Goal: Find specific page/section: Find specific page/section

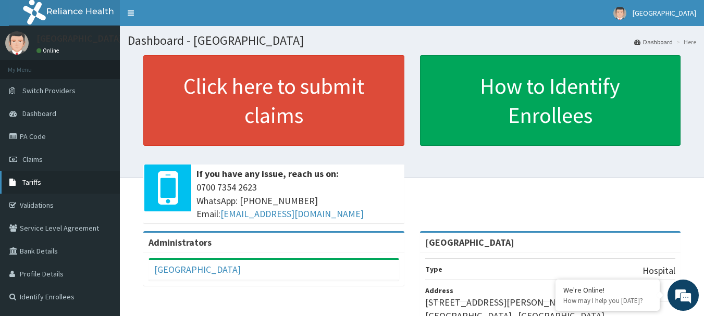
click at [21, 185] on link "Tariffs" at bounding box center [60, 182] width 120 height 23
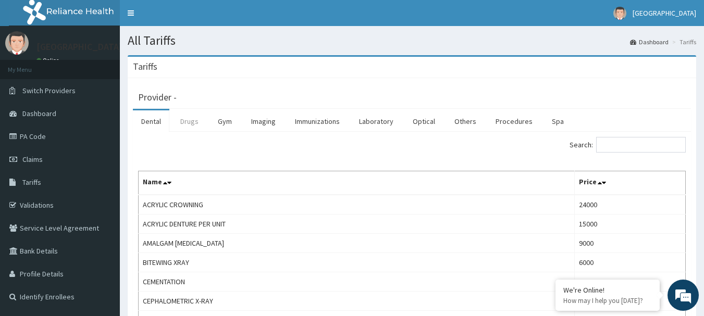
click at [184, 117] on link "Drugs" at bounding box center [189, 121] width 35 height 22
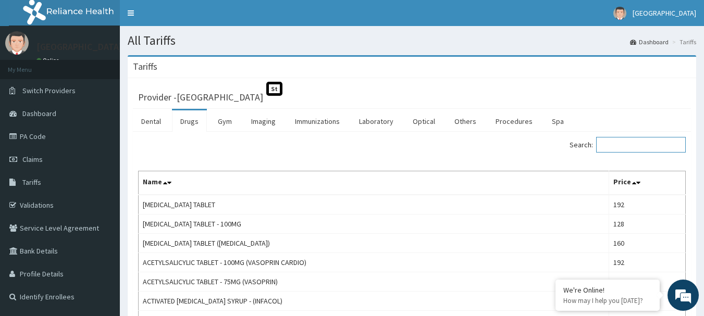
click at [647, 147] on input "Search:" at bounding box center [641, 145] width 90 height 16
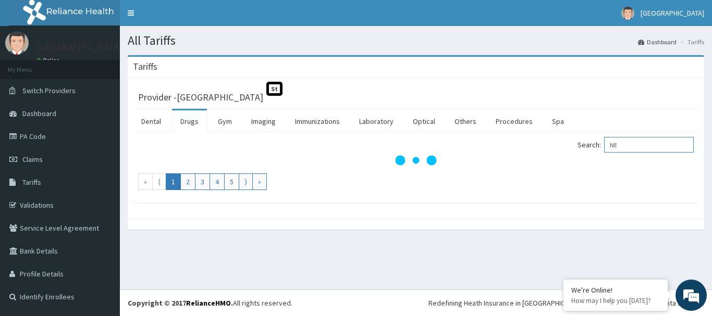
type input "N"
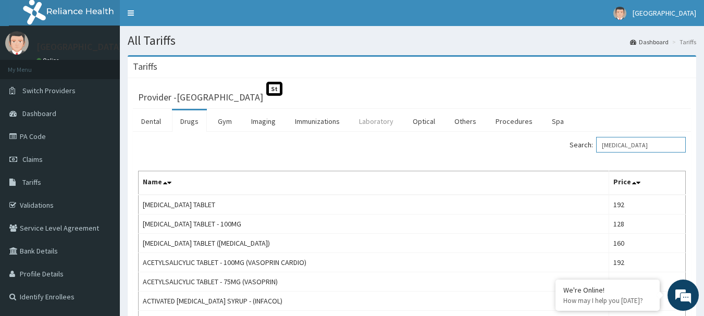
type input "[MEDICAL_DATA]"
click at [376, 118] on link "Laboratory" at bounding box center [376, 121] width 51 height 22
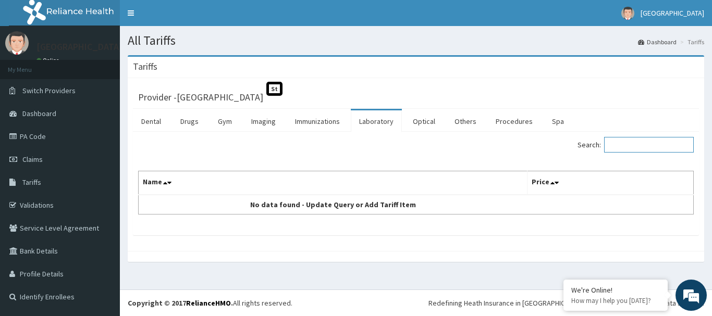
click at [647, 142] on input "Search:" at bounding box center [649, 145] width 90 height 16
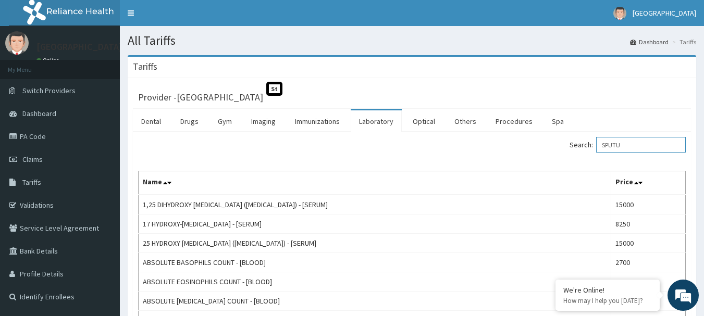
type input "[MEDICAL_DATA]"
